Goal: Ask a question

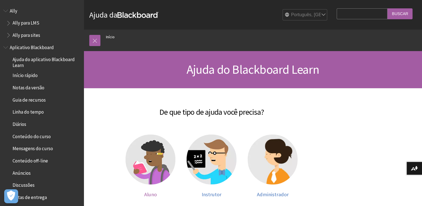
scroll to position [407, 0]
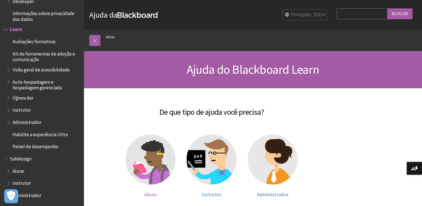
click at [165, 153] on img at bounding box center [151, 159] width 50 height 50
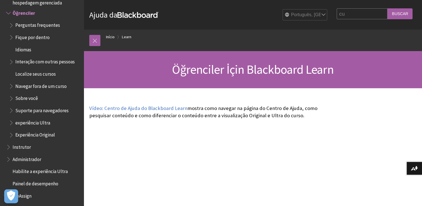
type input "c"
type input "usuario"
click at [388, 8] on input "Buscar" at bounding box center [400, 13] width 25 height 11
